Goal: Download file/media

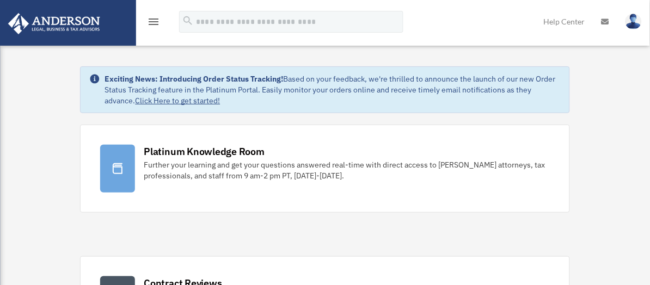
click at [148, 17] on icon "menu" at bounding box center [153, 21] width 13 height 13
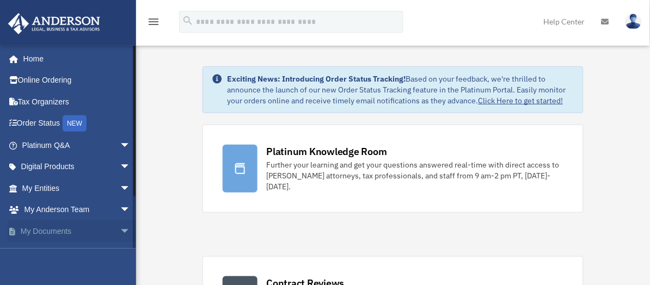
click at [120, 231] on span "arrow_drop_down" at bounding box center [131, 231] width 22 height 22
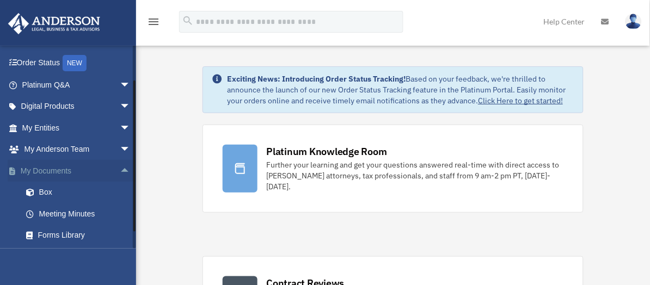
scroll to position [145, 0]
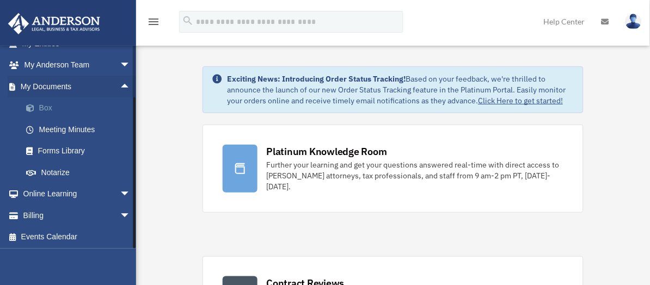
click at [45, 108] on link "Box" at bounding box center [81, 108] width 132 height 22
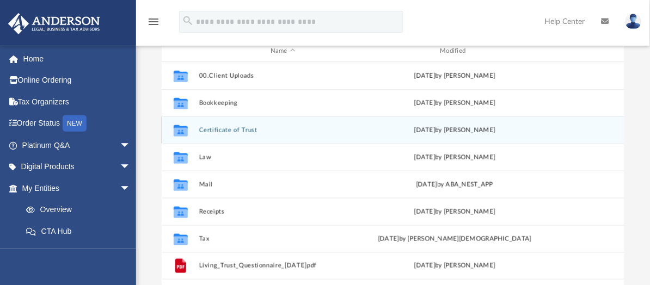
scroll to position [145, 0]
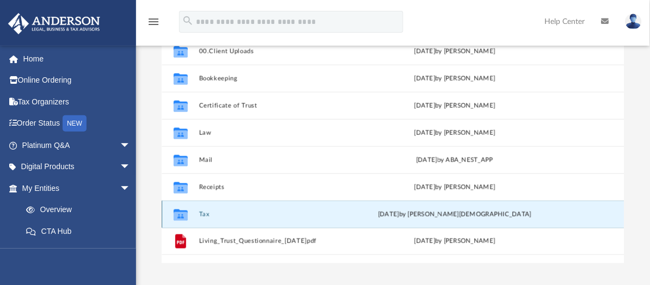
click at [205, 216] on button "Tax" at bounding box center [283, 214] width 168 height 7
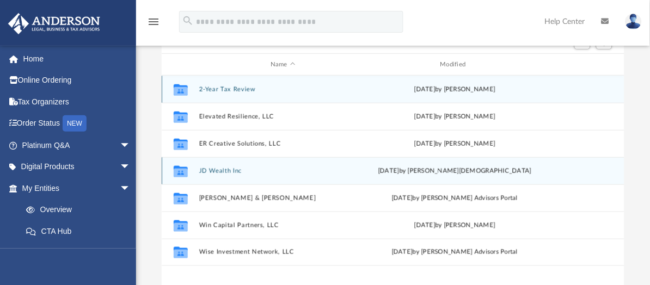
scroll to position [72, 0]
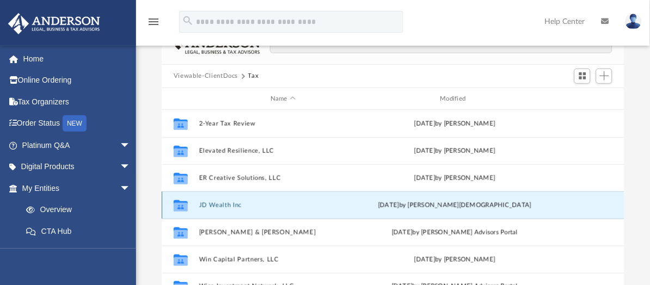
click at [223, 202] on button "JD Wealth Inc" at bounding box center [283, 205] width 168 height 7
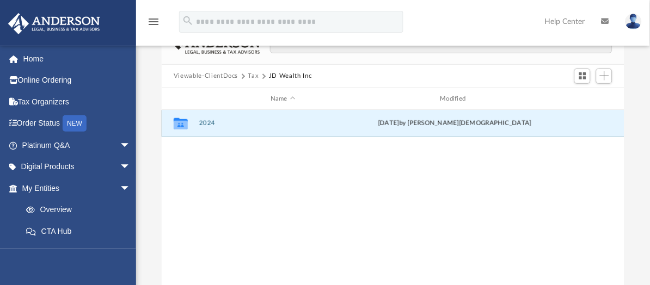
click at [202, 124] on button "2024" at bounding box center [283, 123] width 168 height 7
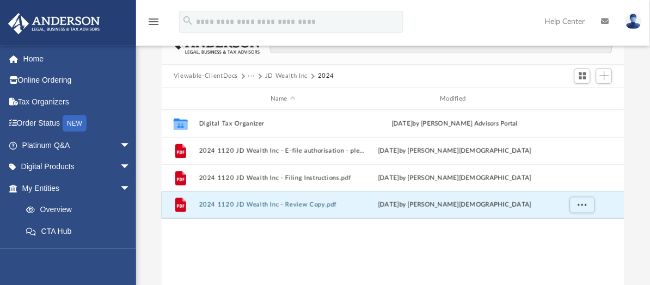
click at [266, 205] on button "2024 1120 JD Wealth Inc - Review Copy.pdf" at bounding box center [283, 205] width 168 height 7
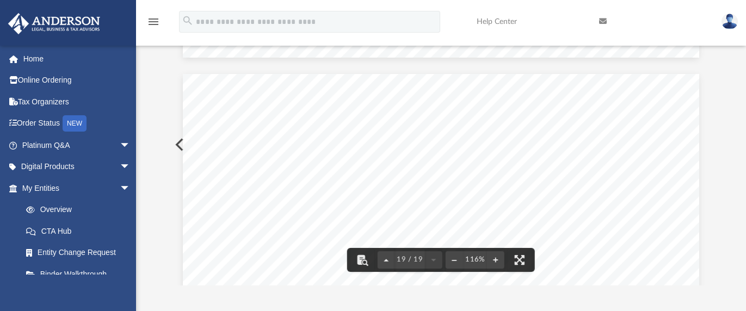
scroll to position [12726, 0]
